Goal: Use online tool/utility: Utilize a website feature to perform a specific function

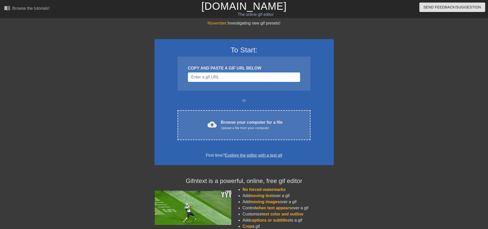
click at [208, 78] on input "Username" at bounding box center [244, 77] width 112 height 10
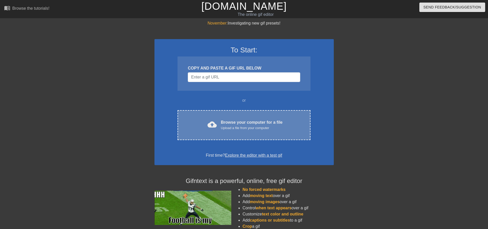
click at [246, 130] on div "Upload a file from your computer" at bounding box center [252, 128] width 62 height 5
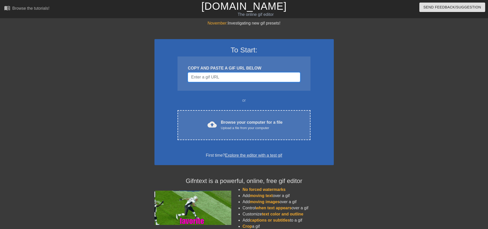
click at [220, 78] on input "Username" at bounding box center [244, 77] width 112 height 10
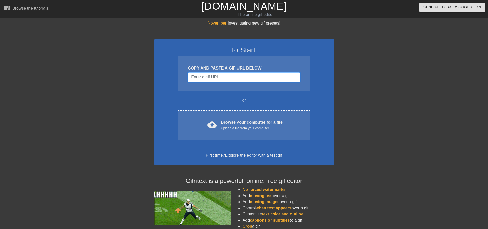
click at [236, 79] on input "Username" at bounding box center [244, 77] width 112 height 10
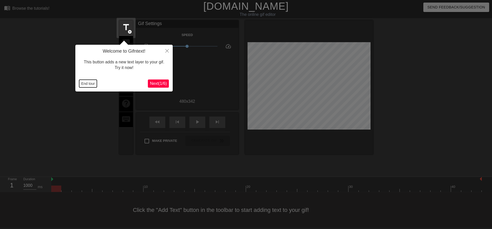
click at [81, 84] on button "End tour" at bounding box center [88, 84] width 18 height 8
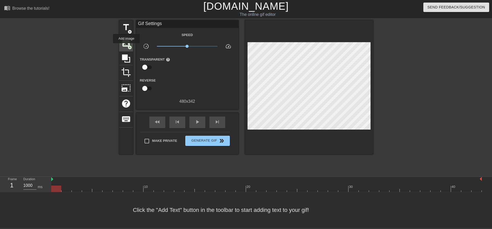
click at [126, 47] on span "image" at bounding box center [126, 43] width 10 height 10
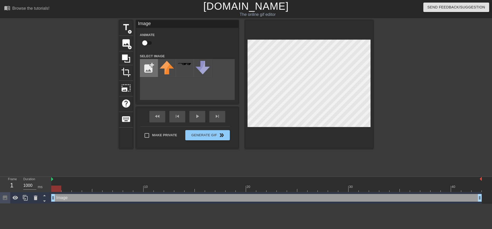
click at [144, 70] on input "file" at bounding box center [148, 67] width 17 height 17
click at [146, 72] on input "file" at bounding box center [148, 67] width 17 height 17
type input "C:\fakepath\download.jpg"
drag, startPoint x: 168, startPoint y: 73, endPoint x: 448, endPoint y: 121, distance: 284.3
click at [448, 121] on div "title add_circle image add_circle crop photo_size_select_large help keyboard Im…" at bounding box center [246, 97] width 492 height 154
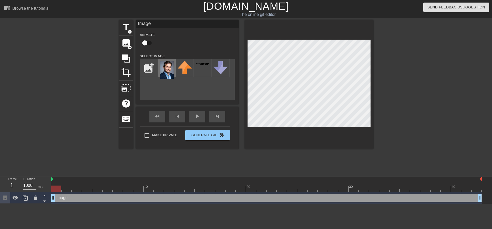
click at [172, 72] on img at bounding box center [166, 70] width 14 height 18
click at [166, 71] on img at bounding box center [166, 70] width 14 height 18
click at [168, 74] on img at bounding box center [166, 70] width 14 height 18
click at [171, 75] on img at bounding box center [166, 70] width 14 height 18
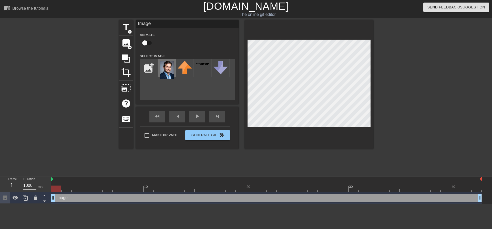
click at [164, 67] on img at bounding box center [166, 70] width 14 height 18
click at [144, 68] on input "file" at bounding box center [148, 67] width 17 height 17
click at [169, 65] on img at bounding box center [166, 70] width 14 height 18
click at [185, 67] on img at bounding box center [184, 68] width 14 height 14
click at [170, 71] on img at bounding box center [166, 70] width 14 height 18
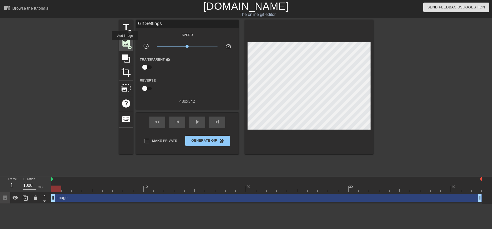
click at [125, 44] on span "image" at bounding box center [126, 43] width 10 height 10
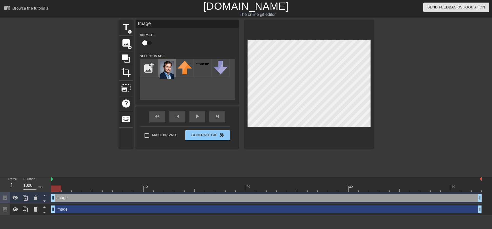
click at [163, 76] on img at bounding box center [166, 70] width 14 height 18
click at [123, 30] on span "title" at bounding box center [126, 28] width 10 height 10
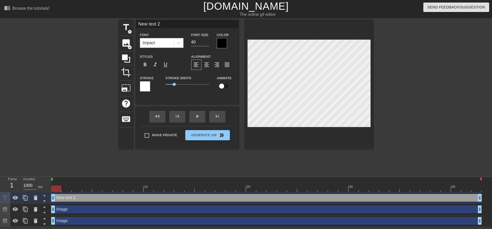
scroll to position [1, 1]
type input "A"
type textarea "Ad"
type input "Adf"
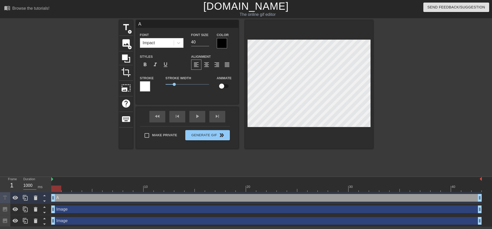
type textarea "Adf"
type input "Ad"
type textarea "Ad"
type input "Ado"
type textarea "Ado"
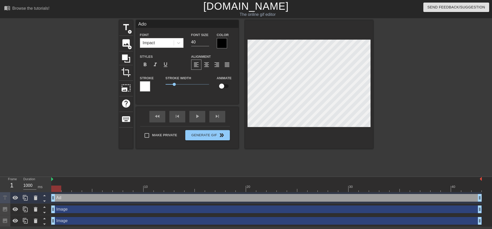
type input "Adol"
type textarea "Adol"
type input "[PERSON_NAME]"
type textarea "[PERSON_NAME]"
type input "[PERSON_NAME]"
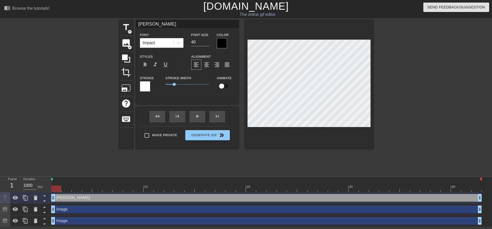
type textarea "[PERSON_NAME]"
type input "[PERSON_NAME]"
type textarea "[PERSON_NAME]"
type input "[PERSON_NAME]"
type textarea "[PERSON_NAME]"
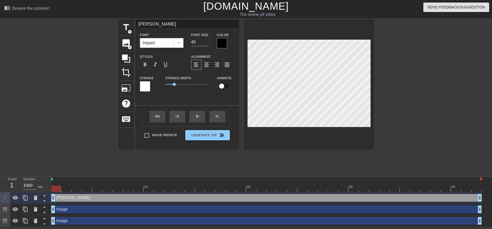
type input "[PERSON_NAME]"
type textarea "[PERSON_NAME]"
type input "[PERSON_NAME]"
type textarea "[PERSON_NAME]"
type input "[PERSON_NAME]"
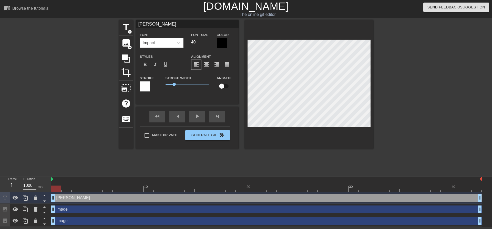
type textarea "[PERSON_NAME]"
type input "[PERSON_NAME] Watch"
type textarea "[PERSON_NAME] Watch"
type input "[PERSON_NAME] Watch"
type textarea "[PERSON_NAME] Watch"
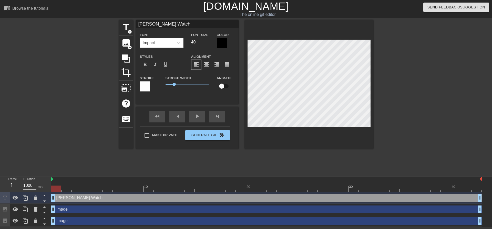
type input "[PERSON_NAME] Watch 2"
type textarea "[PERSON_NAME] Watch 2"
type input "[PERSON_NAME] Watch 20"
type textarea "[PERSON_NAME] Watch 20"
type input "[PERSON_NAME] Watch 202"
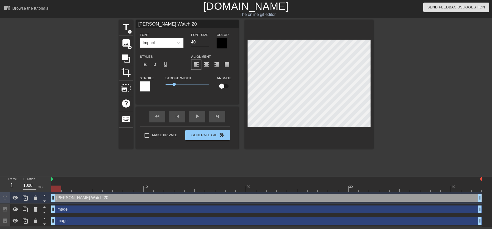
type textarea "[PERSON_NAME] Watch 202"
type input "[PERSON_NAME] Watch 2025"
type textarea "[PERSON_NAME] Watch 2025"
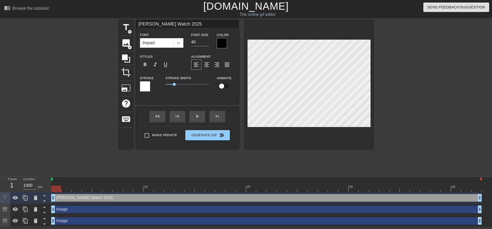
click at [177, 45] on icon at bounding box center [178, 42] width 5 height 5
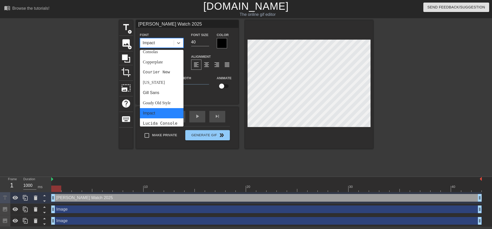
scroll to position [77, 0]
click at [163, 90] on div "Gill Sans" at bounding box center [162, 92] width 44 height 10
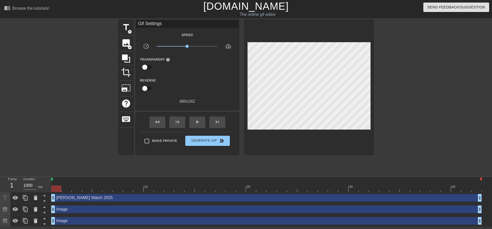
click at [411, 59] on div at bounding box center [417, 97] width 77 height 154
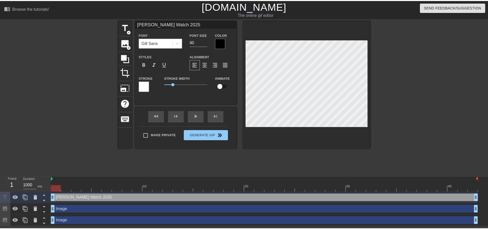
scroll to position [1, 3]
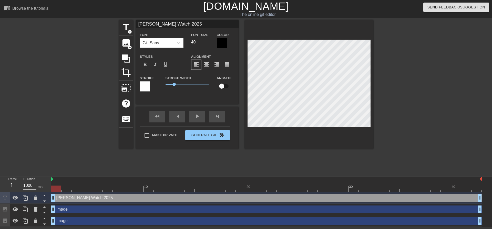
click at [145, 86] on div at bounding box center [145, 86] width 10 height 10
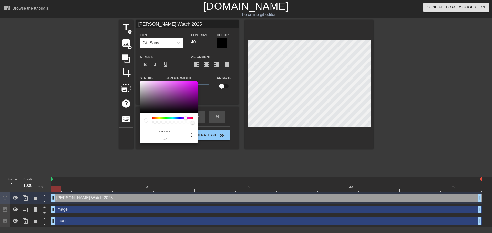
drag, startPoint x: 152, startPoint y: 117, endPoint x: 186, endPoint y: 119, distance: 33.8
click at [186, 119] on div at bounding box center [185, 118] width 3 height 3
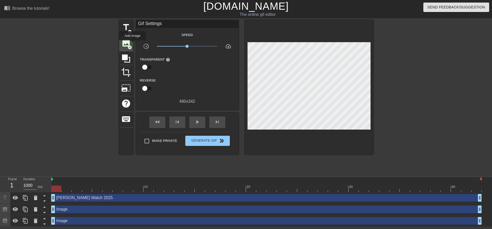
click at [132, 44] on div "image add_circle" at bounding box center [126, 44] width 14 height 16
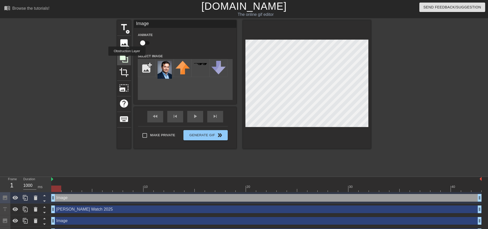
click at [126, 60] on icon at bounding box center [124, 59] width 10 height 10
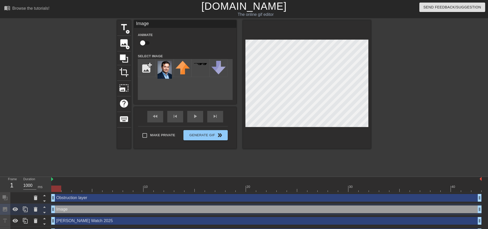
click at [444, 125] on div "title add_circle image add_circle crop photo_size_select_large help keyboard Im…" at bounding box center [244, 97] width 488 height 154
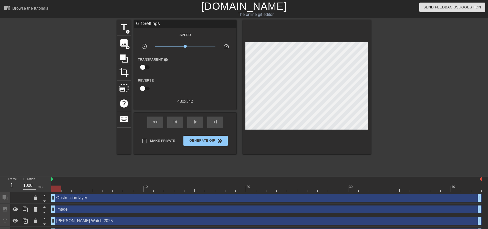
click at [438, 124] on div at bounding box center [415, 97] width 77 height 154
click at [122, 41] on span "image" at bounding box center [124, 43] width 10 height 10
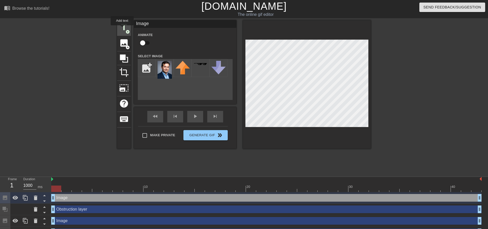
click at [122, 29] on span "title" at bounding box center [124, 28] width 10 height 10
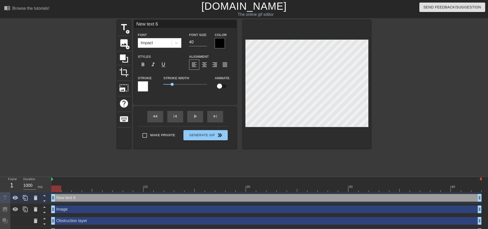
scroll to position [1, 1]
type input "[PERSON_NAME] Watch 2025"
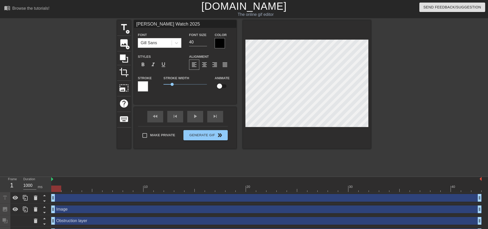
click at [219, 42] on div at bounding box center [220, 43] width 10 height 10
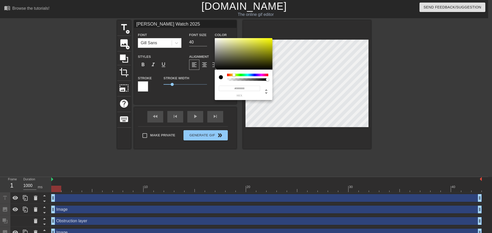
drag, startPoint x: 226, startPoint y: 74, endPoint x: 234, endPoint y: 76, distance: 7.6
click at [234, 76] on div at bounding box center [233, 74] width 3 height 3
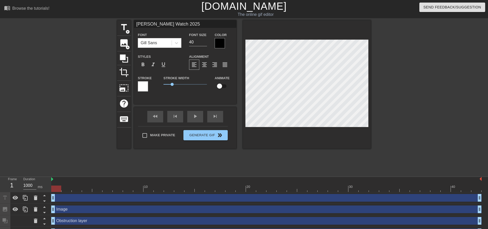
scroll to position [1, 1]
click at [219, 41] on div at bounding box center [220, 43] width 10 height 10
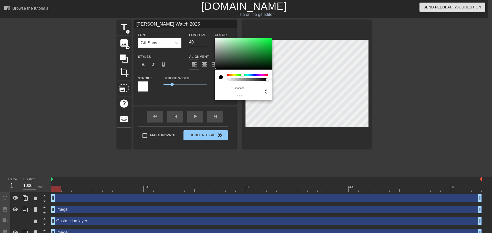
drag, startPoint x: 226, startPoint y: 74, endPoint x: 242, endPoint y: 74, distance: 16.1
click at [242, 74] on div at bounding box center [242, 74] width 3 height 3
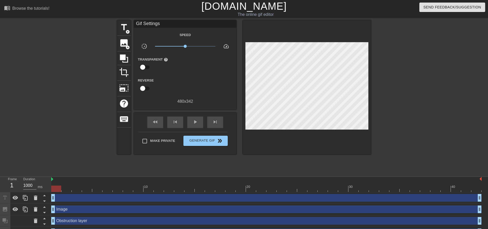
click at [408, 73] on div at bounding box center [415, 97] width 77 height 154
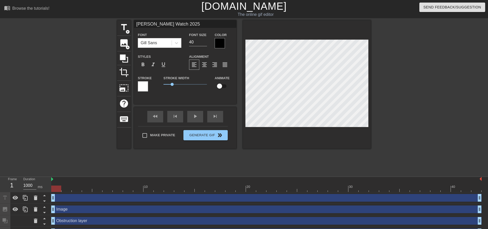
click at [219, 41] on div at bounding box center [220, 43] width 10 height 10
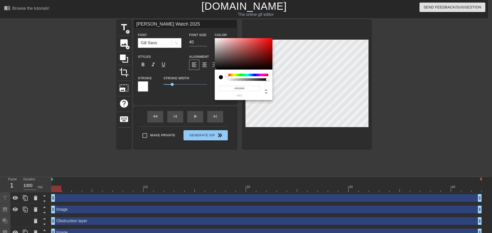
click at [255, 72] on div "#000000 hex" at bounding box center [244, 85] width 58 height 30
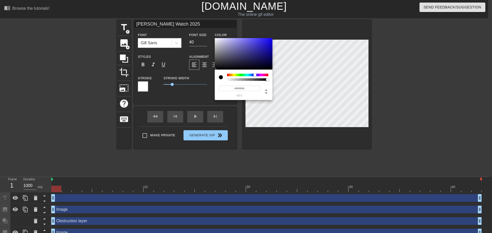
click at [255, 74] on div at bounding box center [247, 75] width 41 height 3
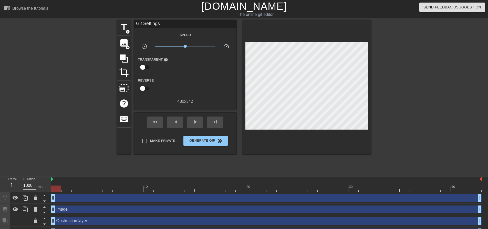
click at [394, 69] on div at bounding box center [415, 97] width 77 height 154
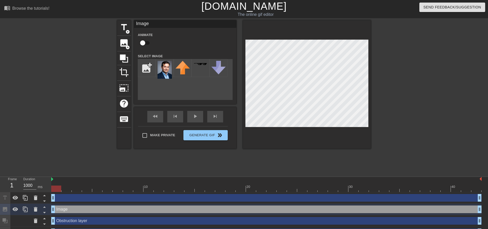
click at [424, 104] on div "title add_circle image add_circle crop photo_size_select_large help keyboard Im…" at bounding box center [244, 97] width 488 height 154
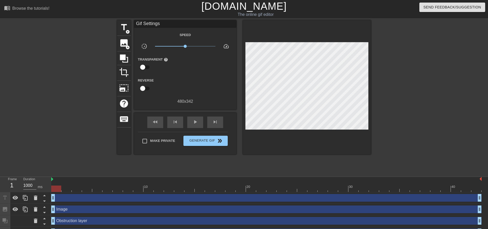
click at [424, 105] on div at bounding box center [415, 97] width 77 height 154
click at [126, 32] on span "add_circle" at bounding box center [127, 32] width 4 height 4
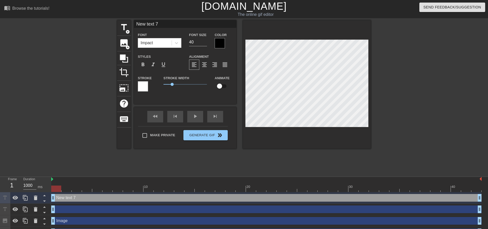
scroll to position [1, 1]
type input "K"
type textarea "K"
type input "KH"
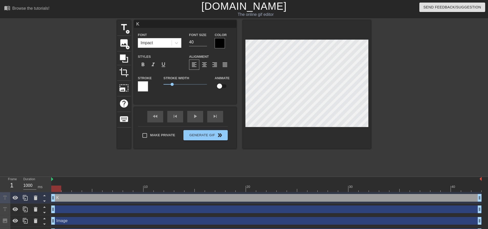
type textarea "KH"
type input "KHD"
type textarea "KHD"
type input "KH"
type textarea "KH"
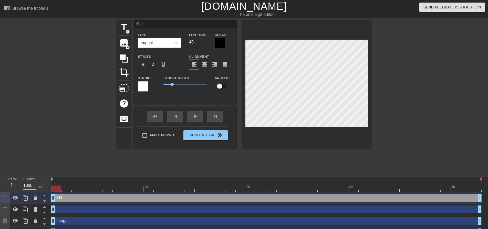
type input "K"
type textarea "K"
type input "H"
type textarea "H"
type input "HD"
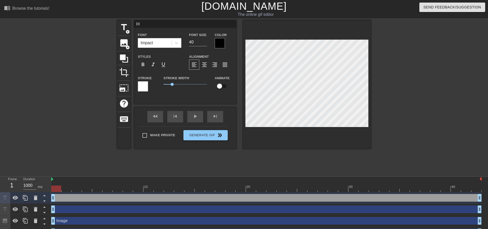
type textarea "HD"
type input "HDT"
type textarea "HDT"
type input "HD"
type textarea "HD"
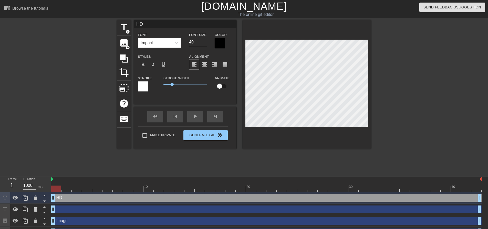
type input "KHD"
type textarea "KHD"
type input "KKHD"
type textarea "KKHD"
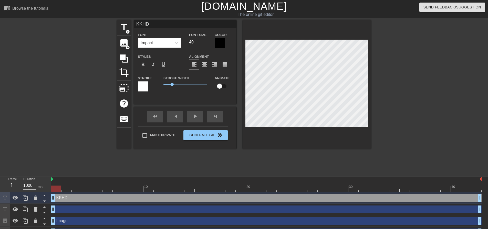
type input "KKVHD"
type textarea "KKVHD"
type input "KKHD"
type textarea "KKHD"
type input "KHD"
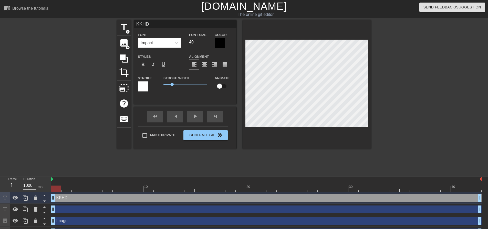
type textarea "KHD"
type input "KVHD"
type textarea "KVHD"
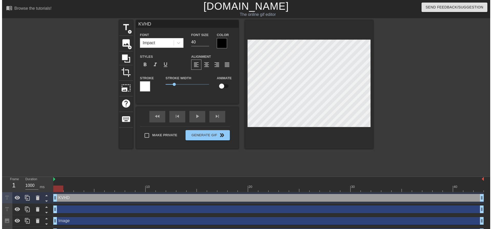
scroll to position [1, 1]
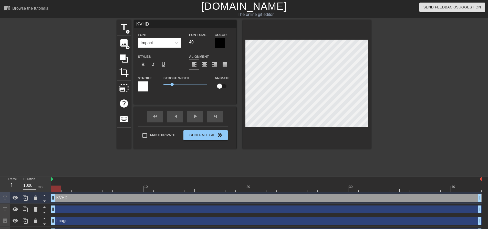
type input "[PERSON_NAME] Watch 2025"
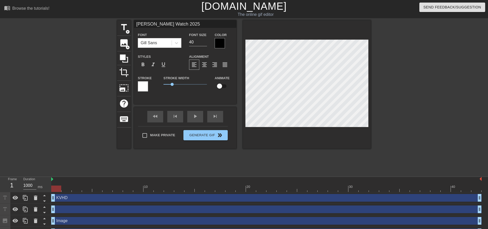
click at [183, 44] on div "Font [PERSON_NAME] Sans" at bounding box center [159, 40] width 51 height 17
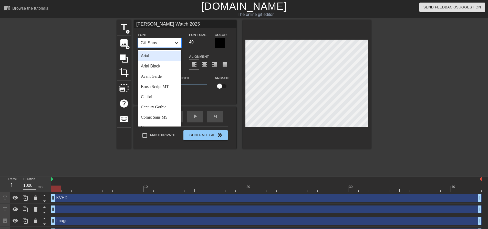
click at [177, 44] on icon at bounding box center [176, 43] width 3 height 2
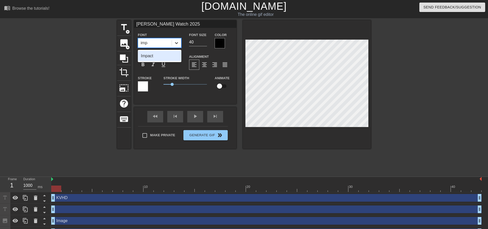
type input "impac"
click at [221, 43] on div at bounding box center [220, 43] width 10 height 10
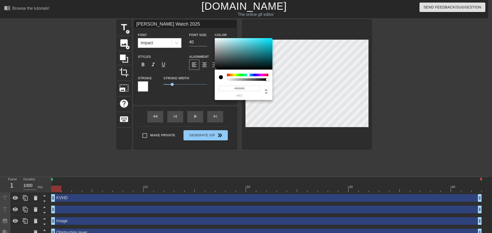
click at [248, 75] on div at bounding box center [247, 75] width 41 height 3
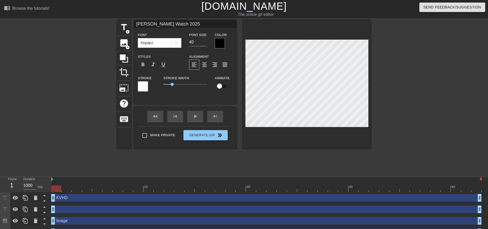
click at [409, 71] on div at bounding box center [415, 97] width 77 height 154
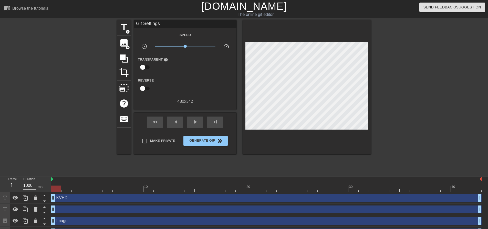
click at [439, 91] on div at bounding box center [415, 97] width 77 height 154
click at [194, 141] on span "Generate Gif double_arrow" at bounding box center [205, 141] width 40 height 6
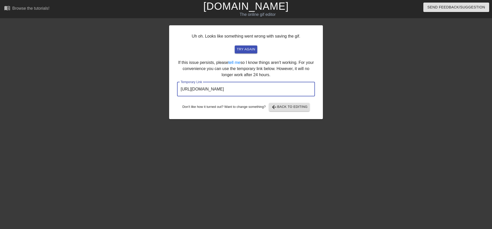
click at [238, 90] on input "[URL][DOMAIN_NAME]" at bounding box center [246, 89] width 138 height 14
